Goal: Transaction & Acquisition: Purchase product/service

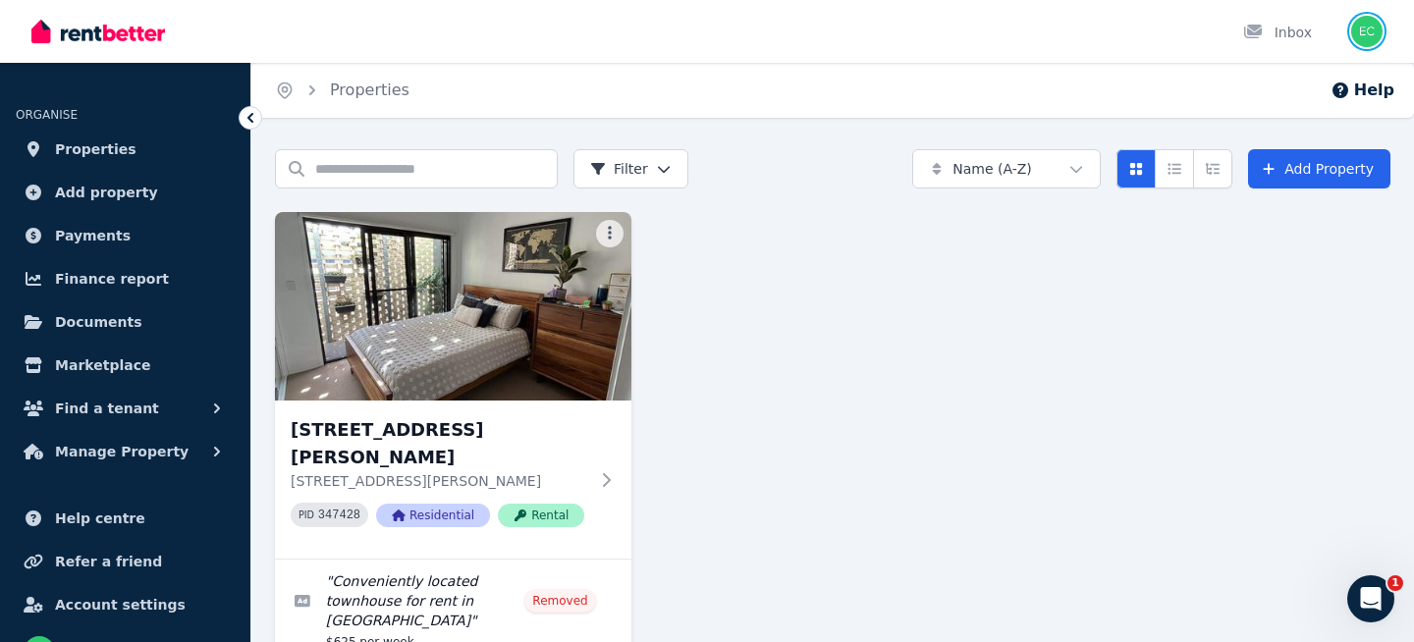
click at [1359, 39] on img "button" at bounding box center [1366, 31] width 31 height 31
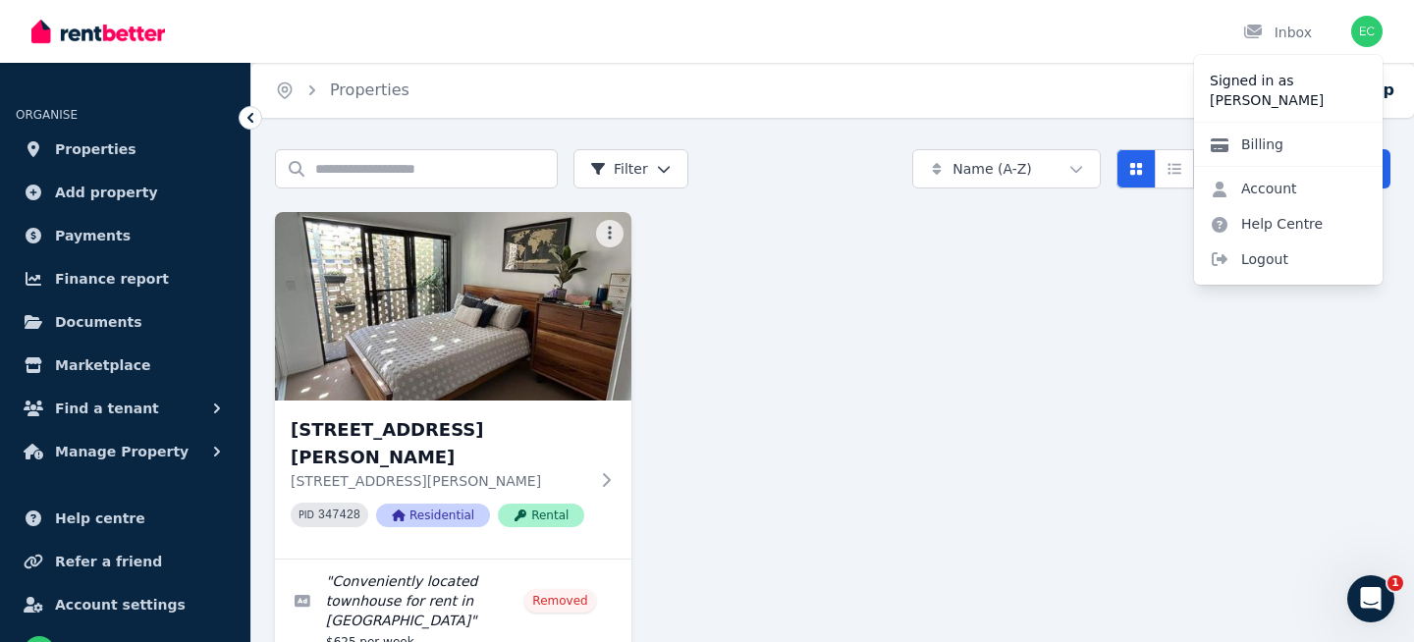
click at [1281, 139] on link "Billing" at bounding box center [1246, 144] width 105 height 35
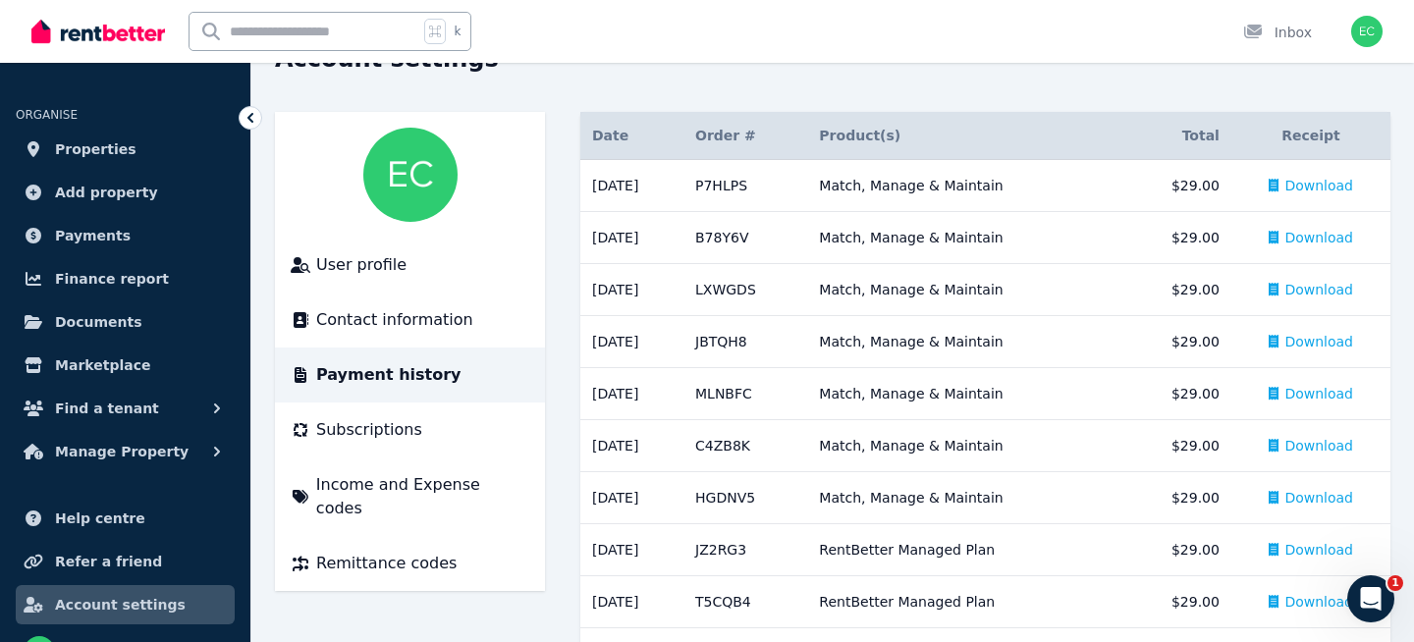
scroll to position [103, 0]
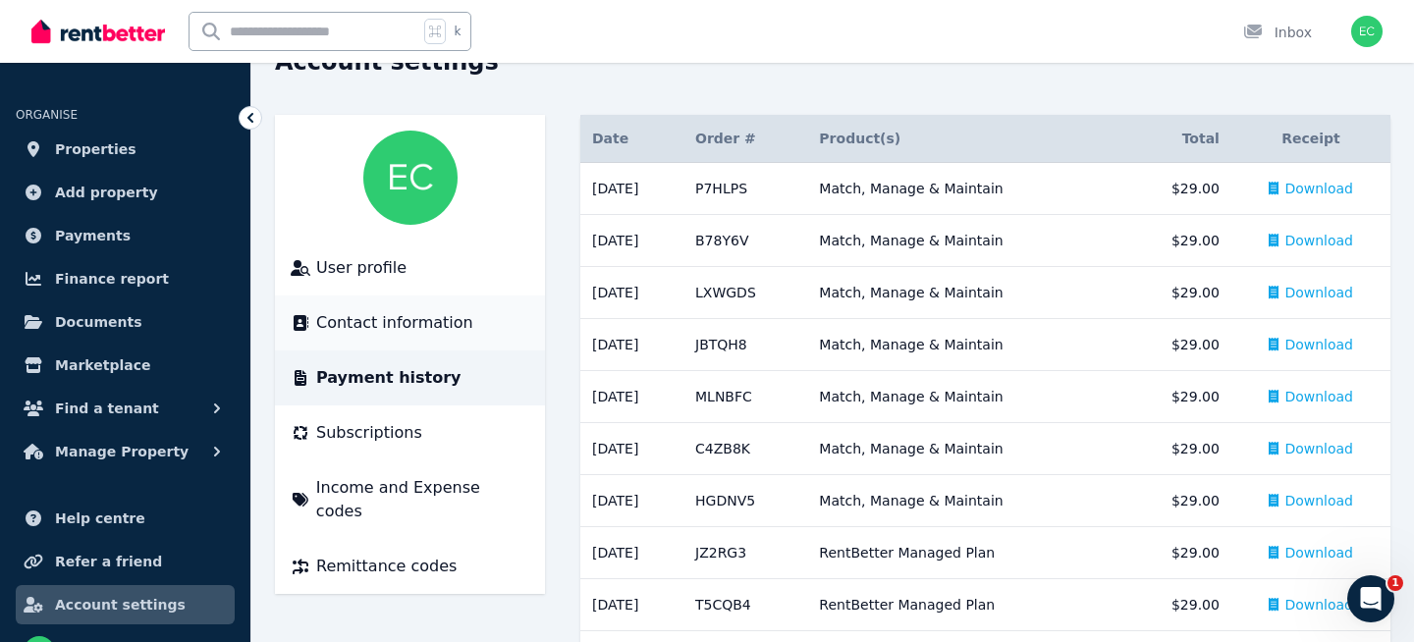
click at [397, 319] on span "Contact information" at bounding box center [394, 323] width 157 height 24
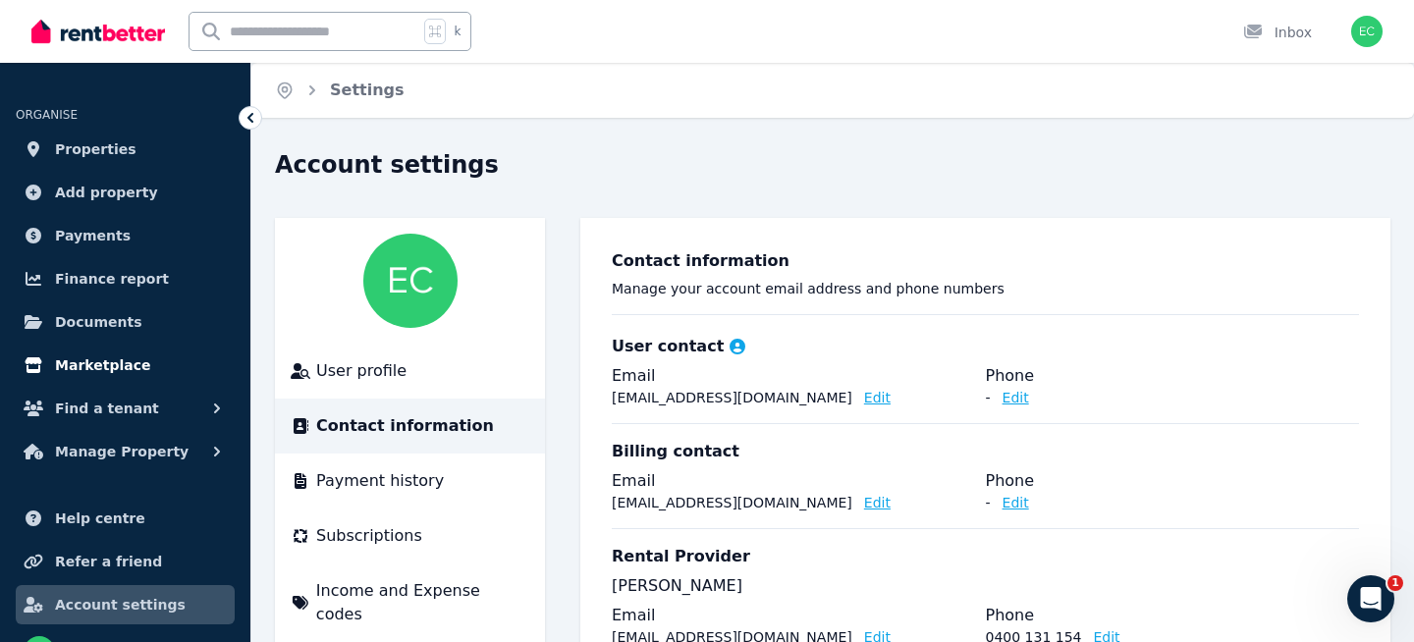
click at [126, 363] on span "Marketplace" at bounding box center [102, 366] width 95 height 24
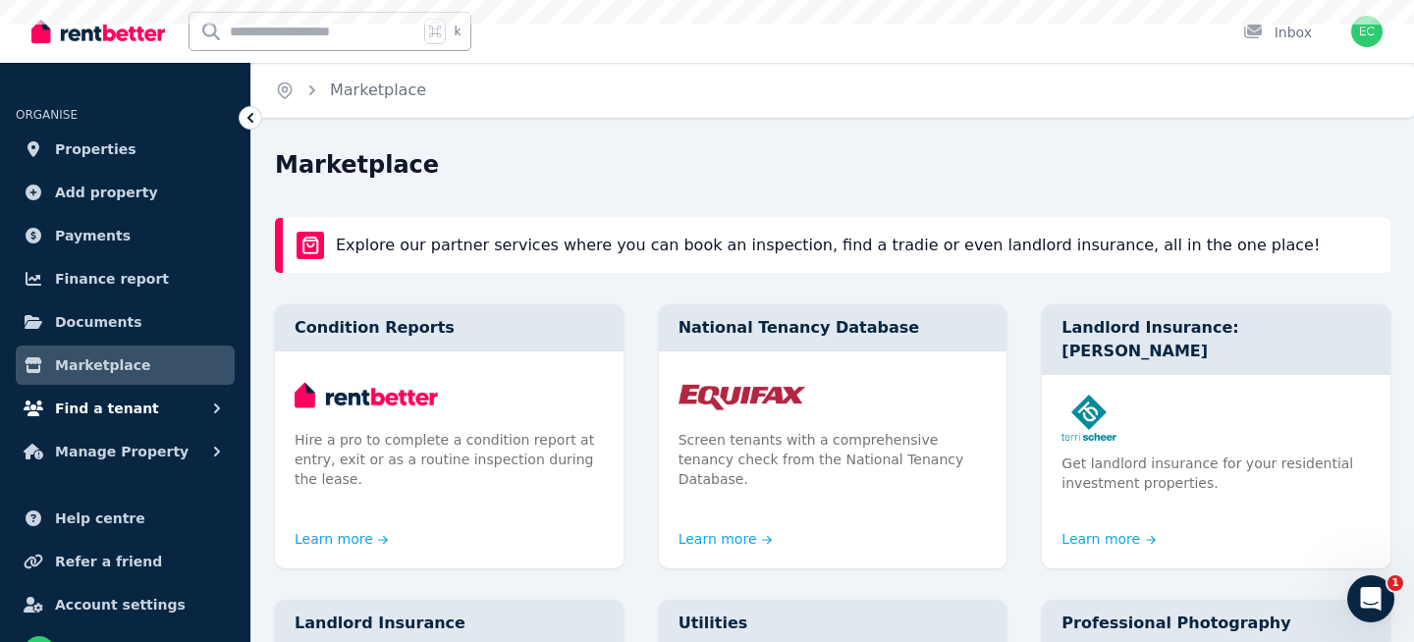
click at [137, 406] on span "Find a tenant" at bounding box center [107, 409] width 104 height 24
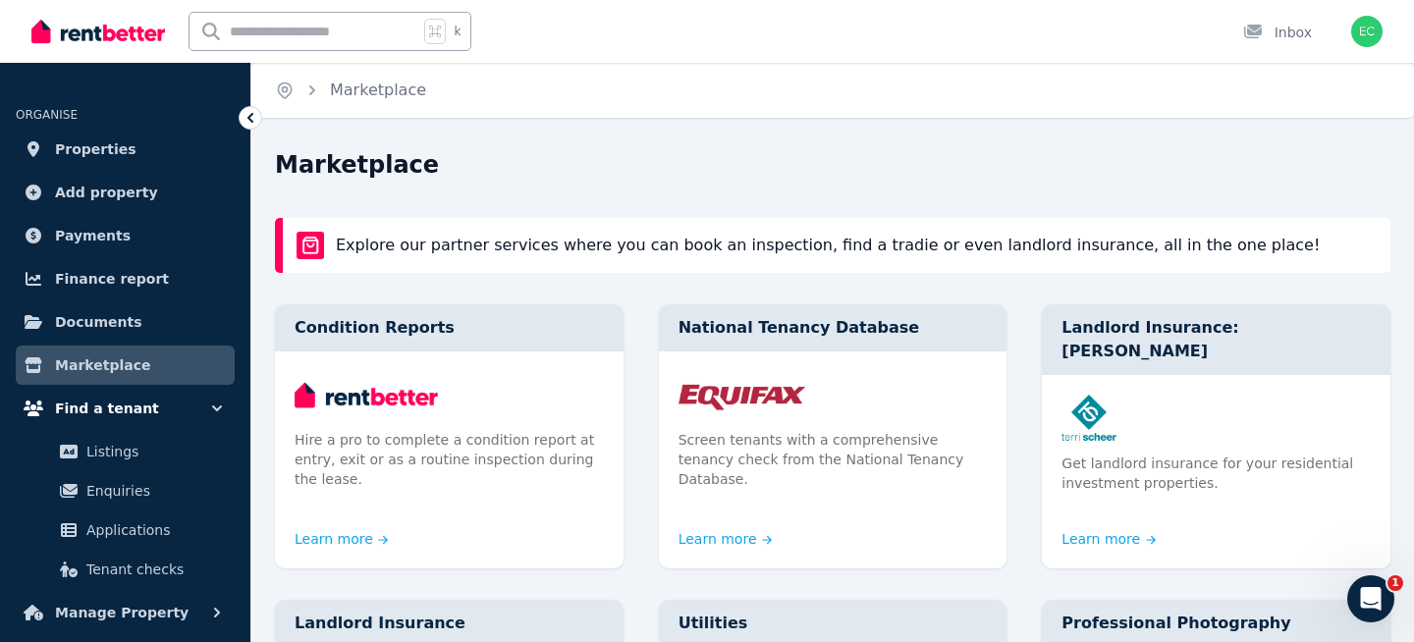
click at [137, 406] on span "Find a tenant" at bounding box center [107, 409] width 104 height 24
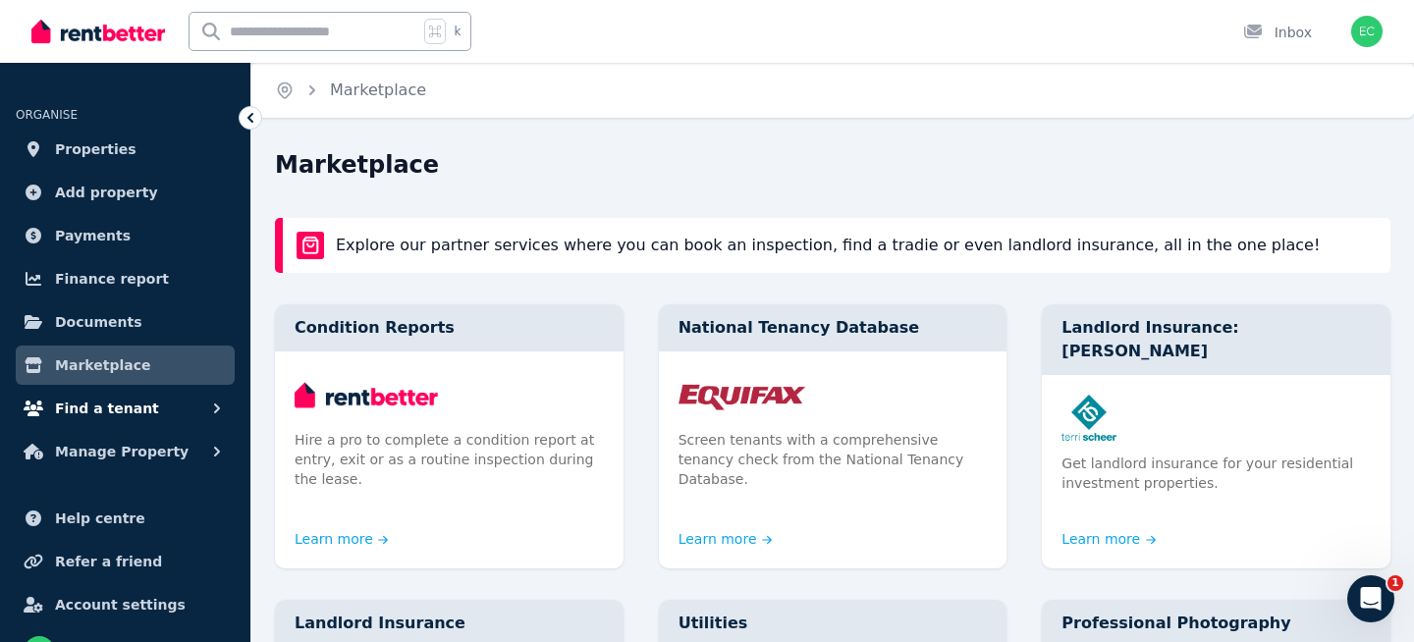
click at [160, 410] on button "Find a tenant" at bounding box center [125, 408] width 219 height 39
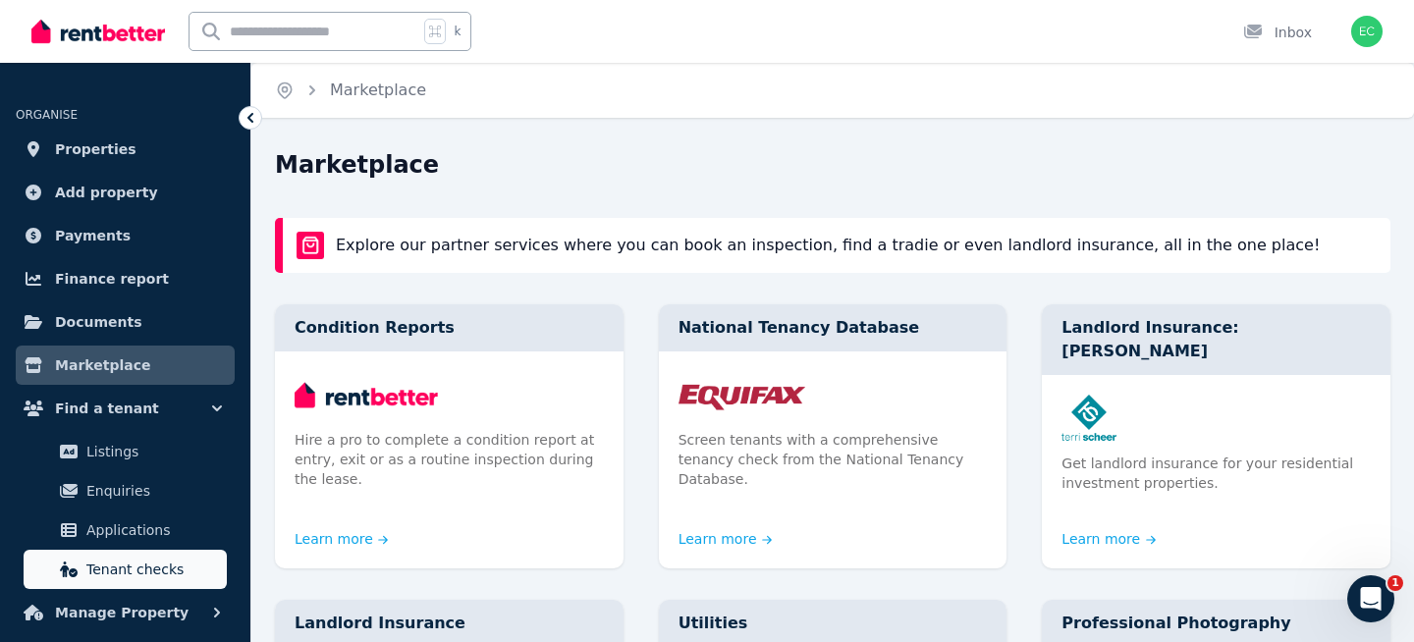
click at [177, 575] on span "Tenant checks" at bounding box center [152, 570] width 133 height 24
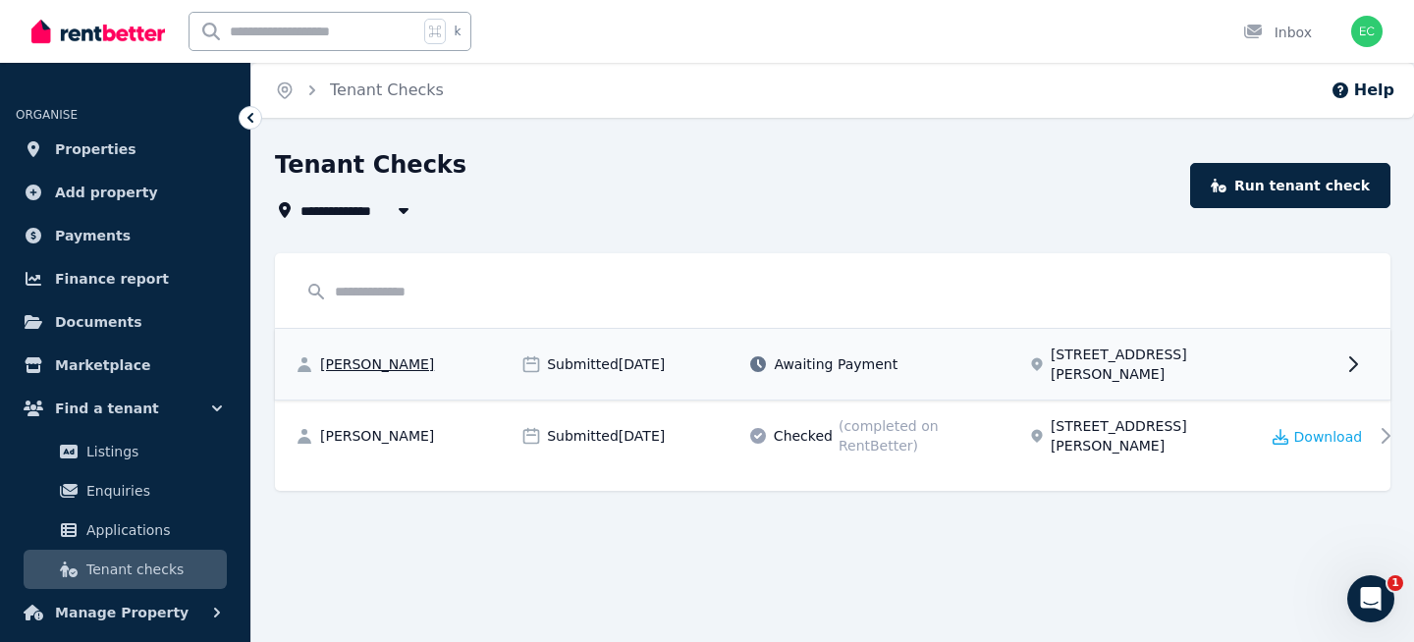
click at [821, 355] on span "Awaiting Payment" at bounding box center [836, 365] width 124 height 20
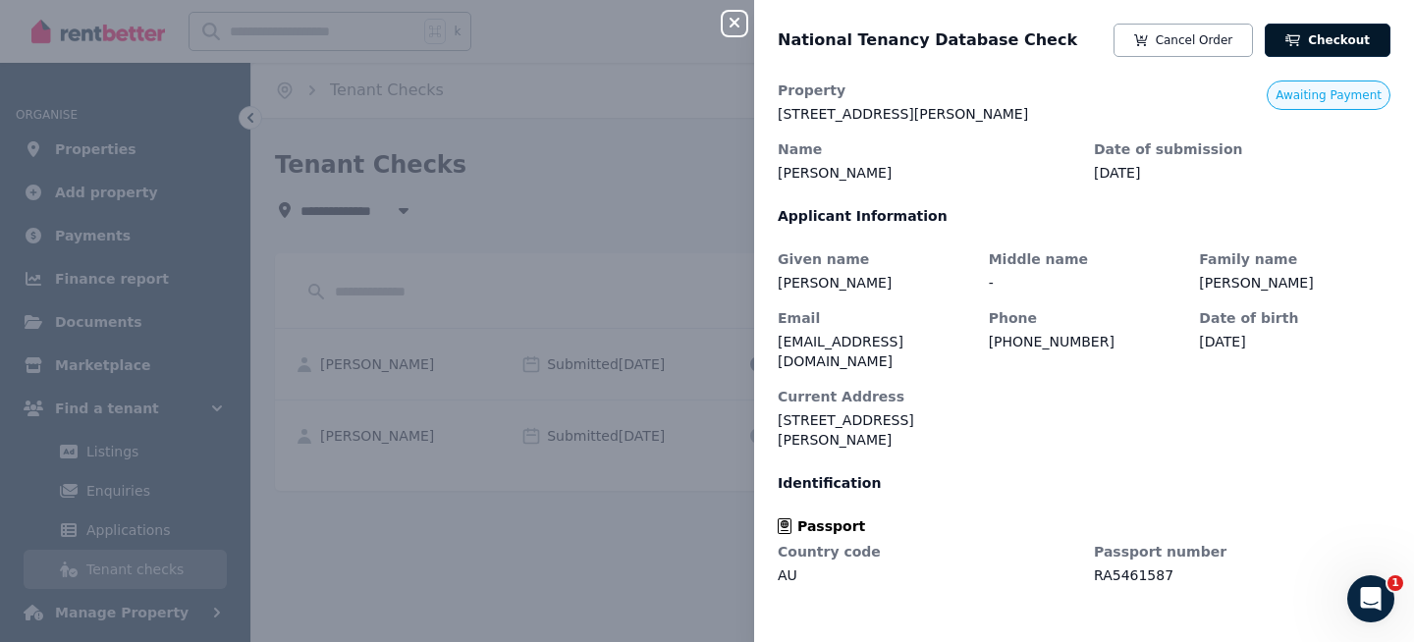
click at [1309, 41] on link "Checkout" at bounding box center [1328, 40] width 126 height 33
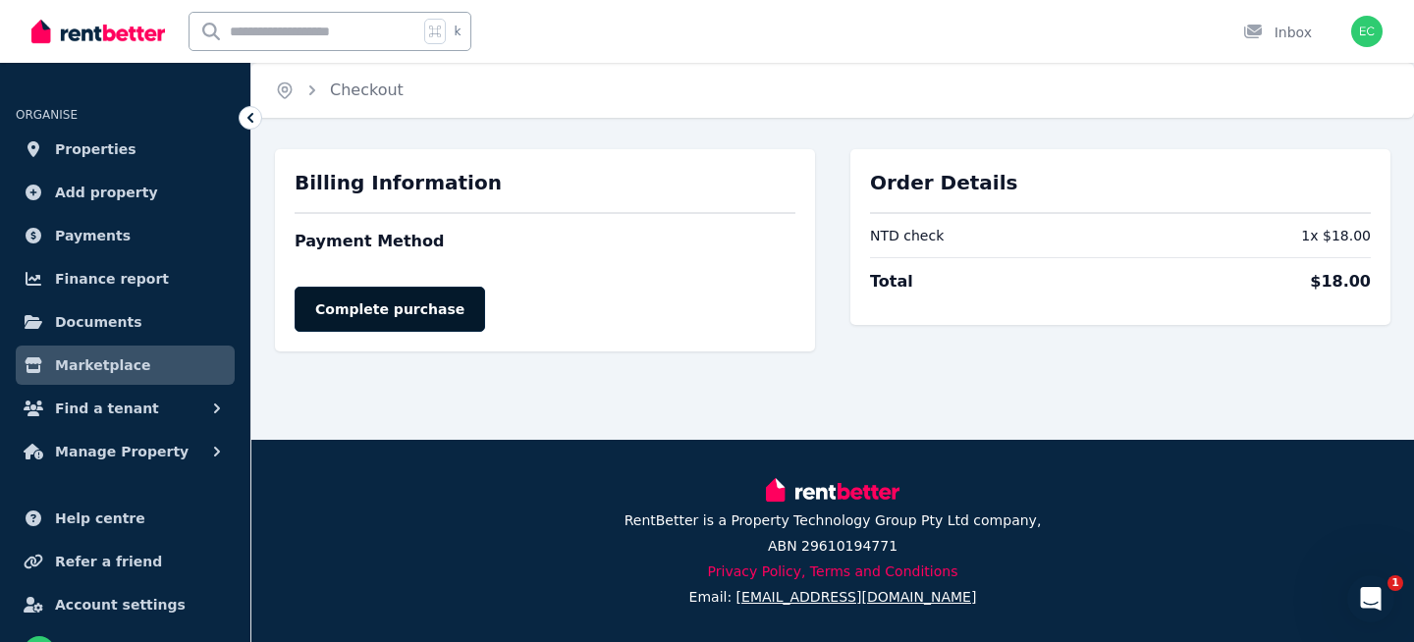
click at [406, 302] on button "Complete purchase" at bounding box center [390, 309] width 191 height 45
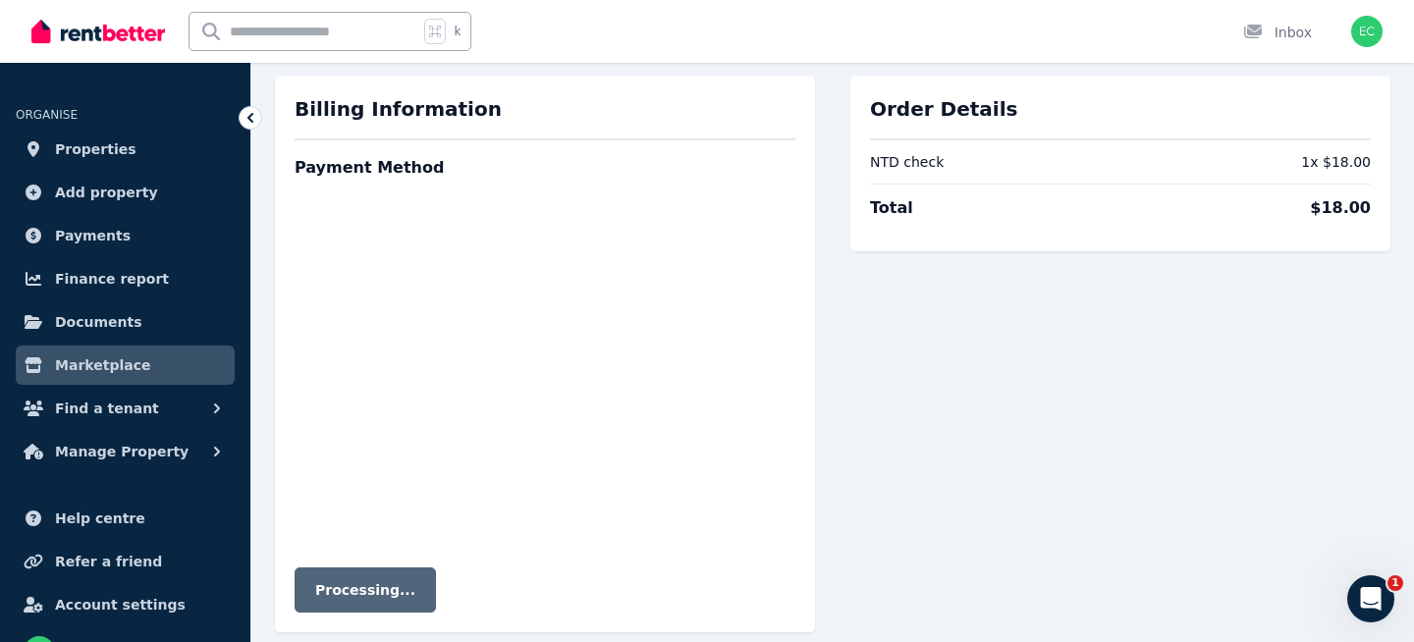
scroll to position [99, 0]
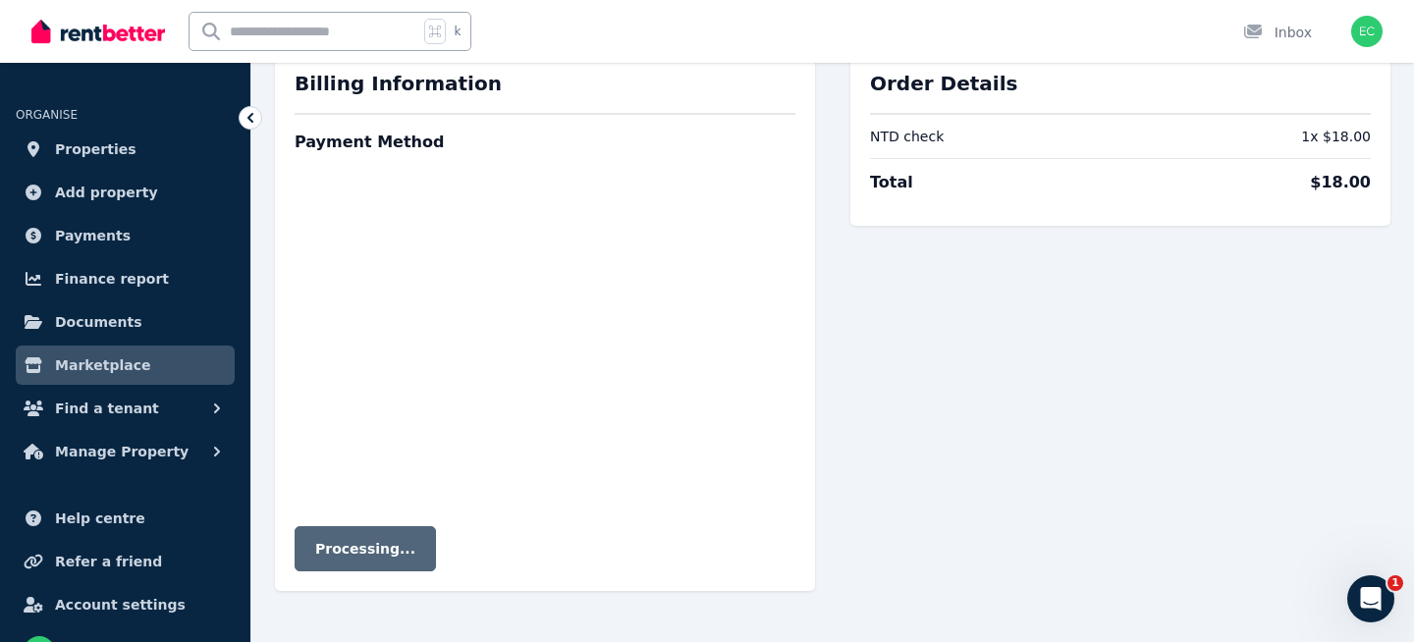
click at [904, 481] on div "Order Details NTD check 1 x $18.00 Total $18.00" at bounding box center [1121, 320] width 540 height 541
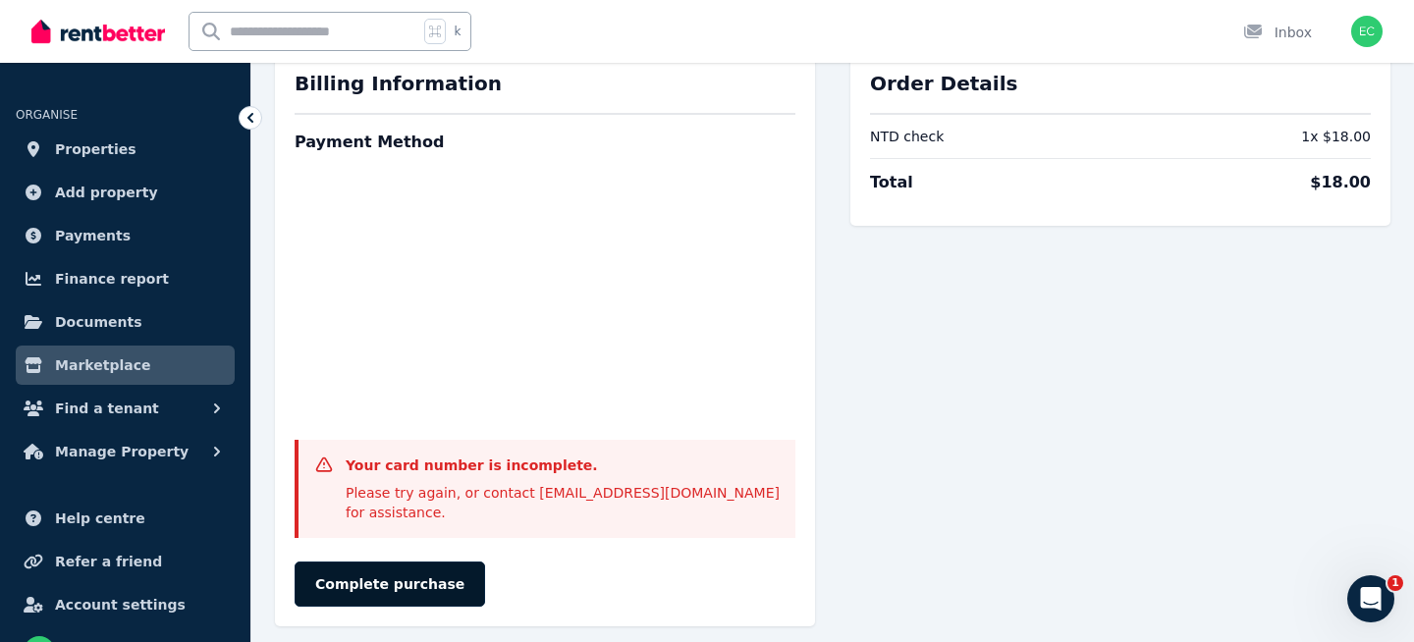
click at [432, 562] on button "Complete purchase" at bounding box center [390, 584] width 191 height 45
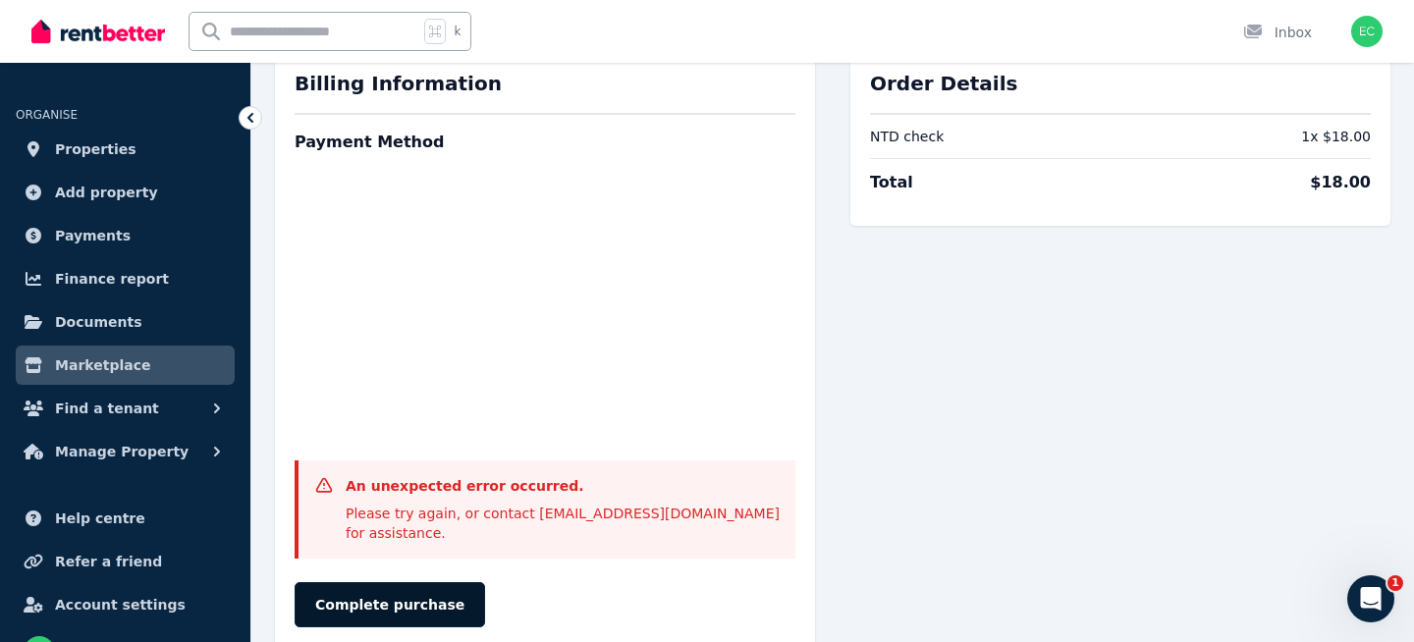
click at [380, 582] on button "Complete purchase" at bounding box center [390, 604] width 191 height 45
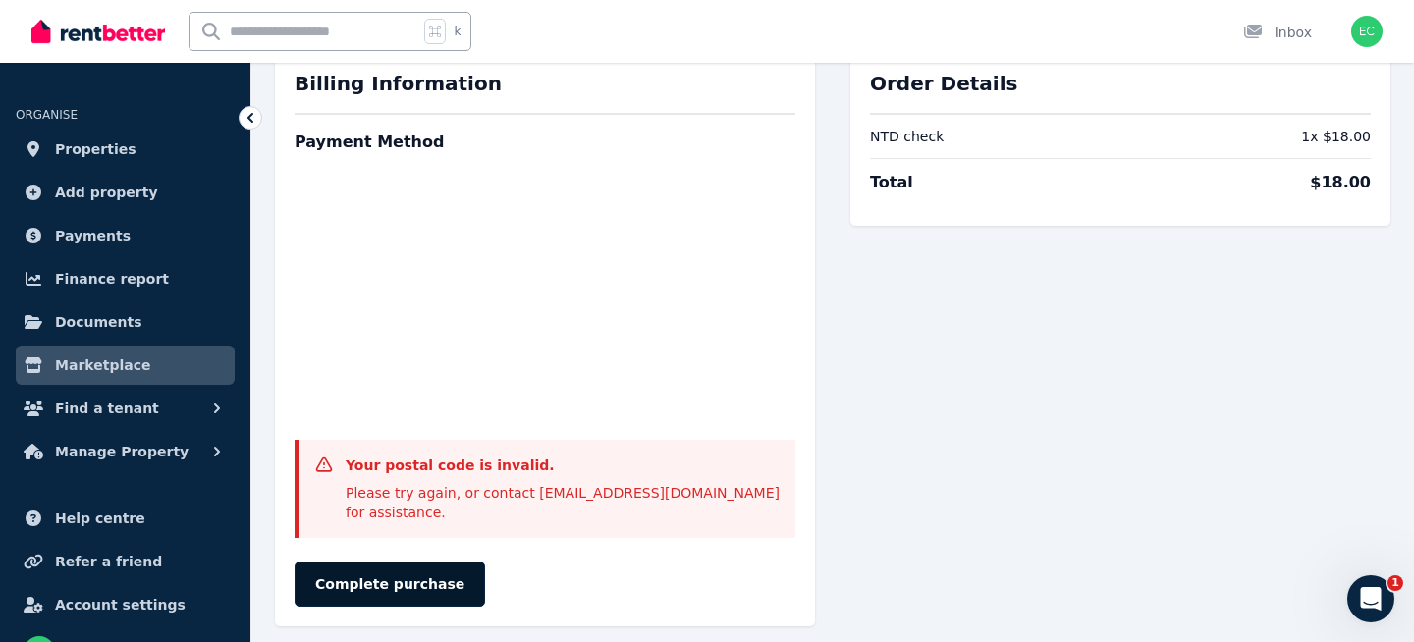
click at [424, 562] on button "Complete purchase" at bounding box center [390, 584] width 191 height 45
